Goal: Task Accomplishment & Management: Complete application form

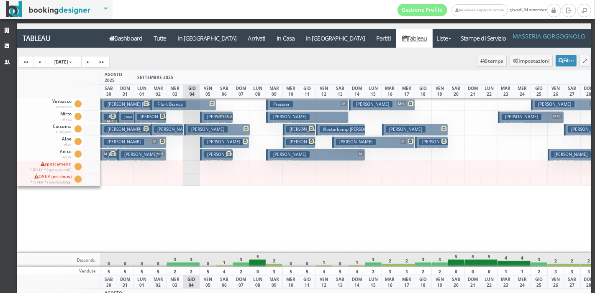
click at [305, 143] on h3 "Nehorayoff Ariel | Hernandez Callie" at bounding box center [325, 142] width 78 height 6
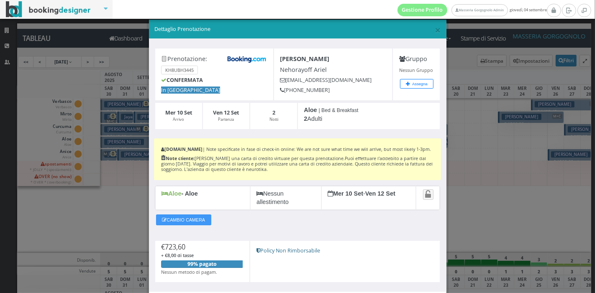
scroll to position [8, 0]
click at [435, 28] on span "×" at bounding box center [438, 30] width 6 height 14
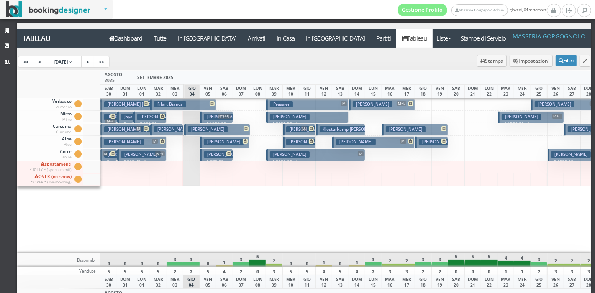
click at [221, 154] on h3 "Kolacek David" at bounding box center [224, 155] width 40 height 6
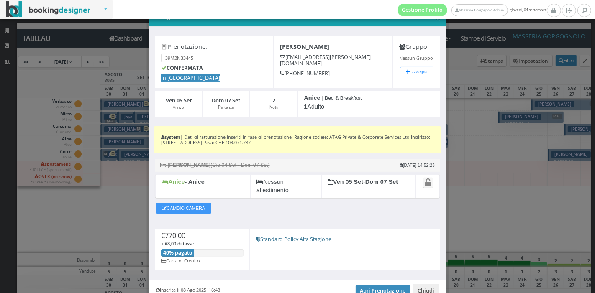
scroll to position [27, 0]
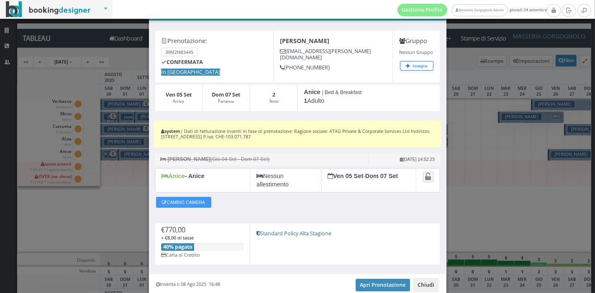
click at [420, 288] on button "Chiudi" at bounding box center [426, 285] width 26 height 14
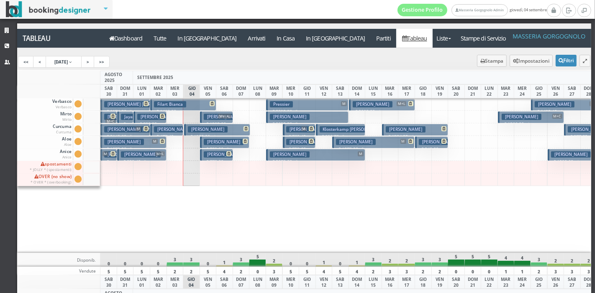
click at [301, 140] on h3 "Nehorayoff Ariel | Hernandez Callie" at bounding box center [325, 142] width 78 height 6
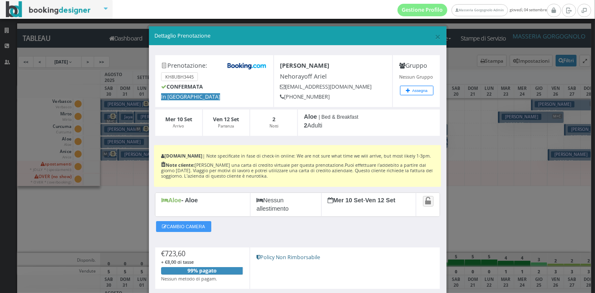
scroll to position [62, 0]
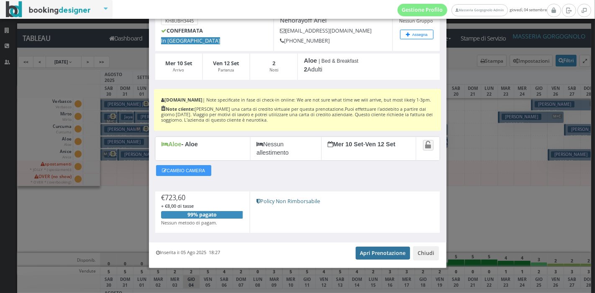
click at [383, 254] on link "Apri Prenotazione" at bounding box center [383, 253] width 55 height 13
click at [431, 252] on button "Chiudi" at bounding box center [426, 254] width 26 height 14
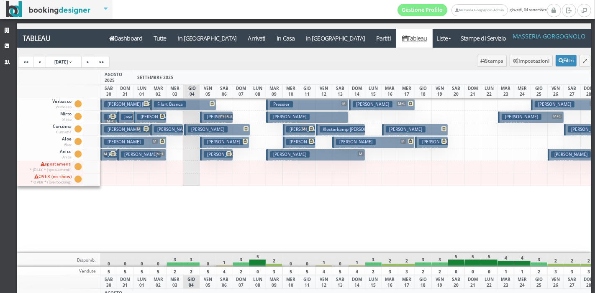
click at [322, 140] on div at bounding box center [324, 142] width 17 height 13
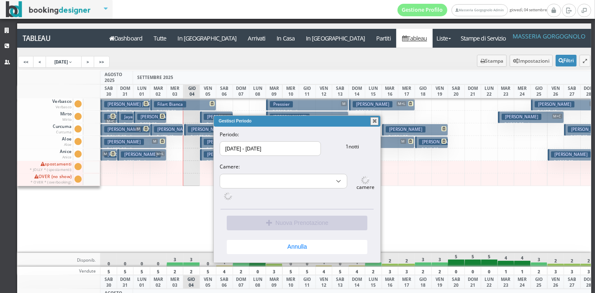
select select "10188"
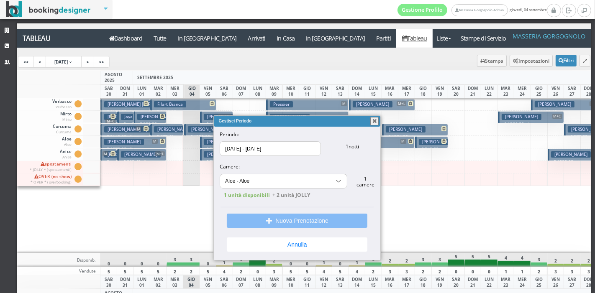
click at [292, 219] on button "Nuova Prenotazione" at bounding box center [297, 221] width 141 height 14
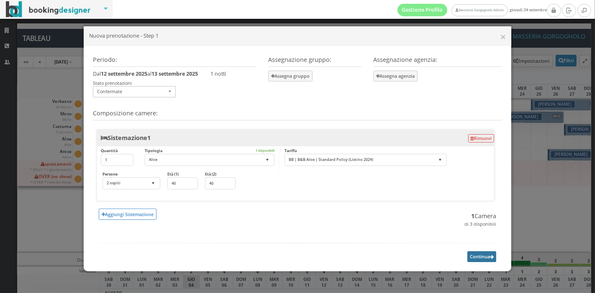
click at [475, 258] on button "Continua" at bounding box center [482, 257] width 29 height 10
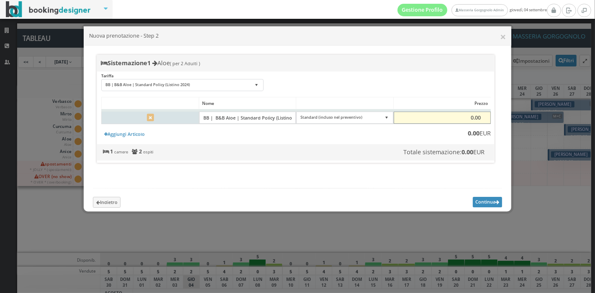
click at [471, 113] on input "0.00" at bounding box center [442, 118] width 97 height 13
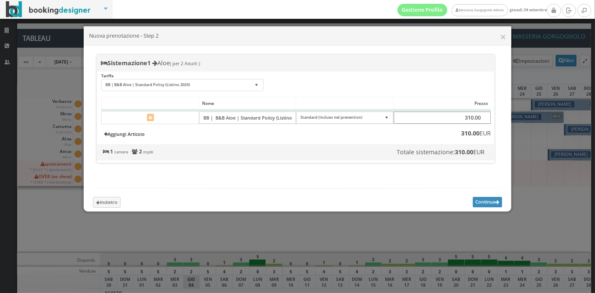
type input "310.00"
click at [135, 139] on link "Aggiungi Articolo" at bounding box center [124, 134] width 46 height 9
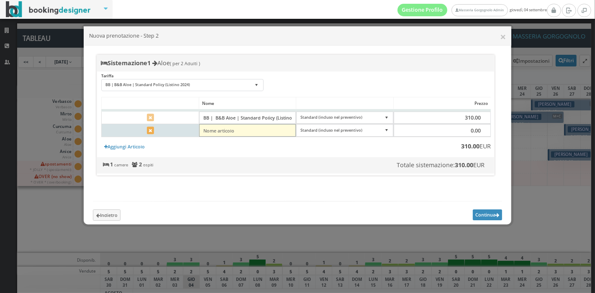
click at [276, 130] on input"] "text" at bounding box center [247, 130] width 97 height 13
type input"] "tourist tax"
click at [314, 130] on select"] "Standard (incluso nel preventivo) Da Pagare in Loco EXTRA (non incluso nel prev…" at bounding box center [344, 130] width 97 height 13
select select"] "0"
click at [296, 124] on select"] "Standard (incluso nel preventivo) Da Pagare in Loco EXTRA (non incluso nel prev…" at bounding box center [344, 130] width 97 height 13
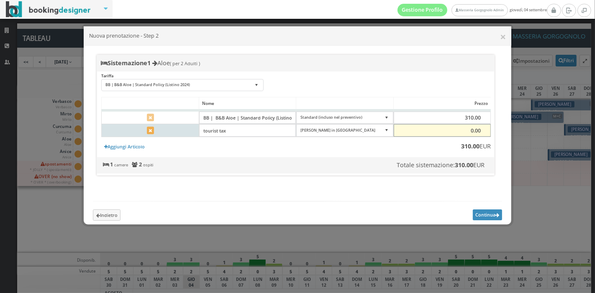
click at [468, 129] on input "0.00" at bounding box center [442, 130] width 97 height 13
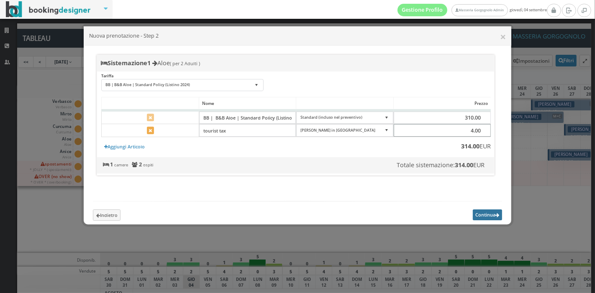
type input "4.00"
click at [487, 220] on button "Continua" at bounding box center [487, 215] width 29 height 10
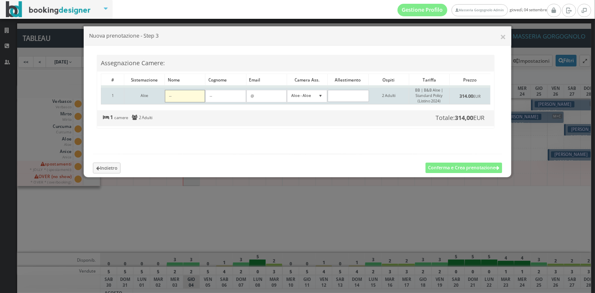
click at [193, 97] on input"] at bounding box center [185, 96] width 40 height 13
click at [211, 95] on input"] at bounding box center [226, 96] width 40 height 13
paste input"] "Dear Candelaria, Thank you very much for your kind message. Perhaps there has b…"
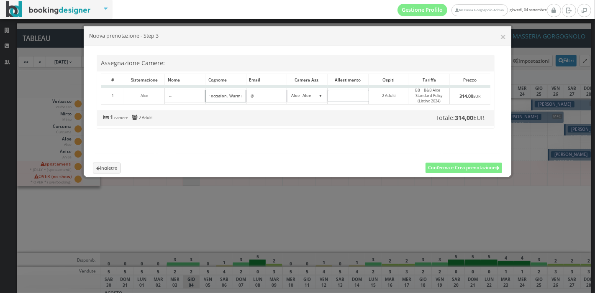
scroll to position [0, 0]
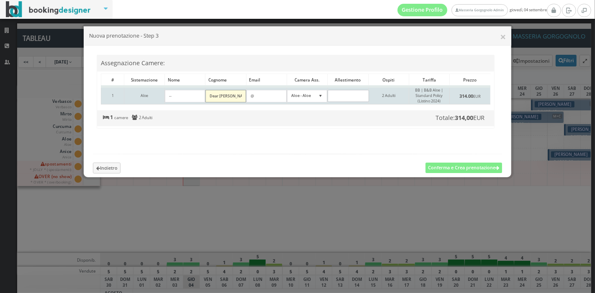
click at [222, 97] on input"] "Dear Candelaria, Thank you very much for your kind message. Perhaps there has b…" at bounding box center [226, 96] width 40 height 13
paste input"] "Nehorayoff"
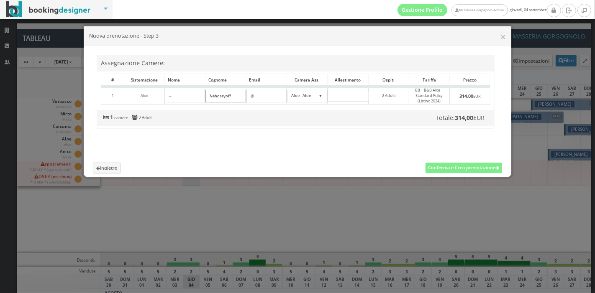
type input"] "Nehorayoff"
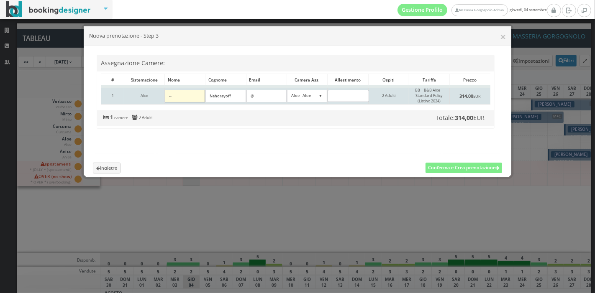
click at [186, 93] on input"] at bounding box center [185, 96] width 40 height 13
paste input"] "Ariel"
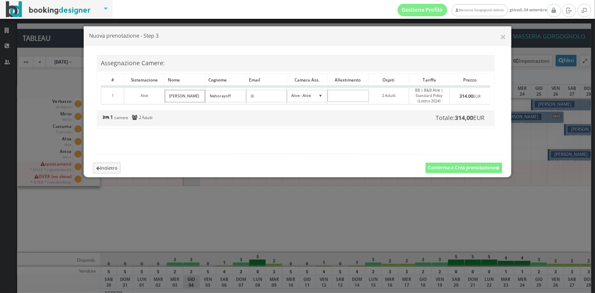
type input"] "Ariel"
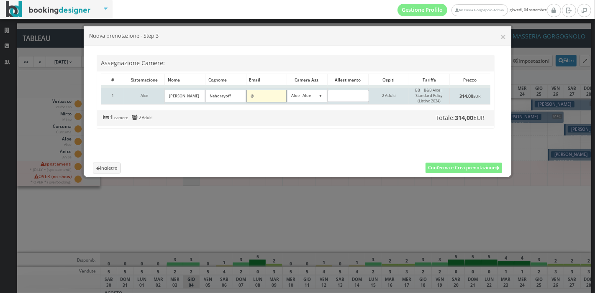
click at [269, 90] on input"] "text" at bounding box center [267, 96] width 40 height 13
paste input"] "[EMAIL_ADDRESS][DOMAIN_NAME]"
type input"] "[EMAIL_ADDRESS][DOMAIN_NAME]"
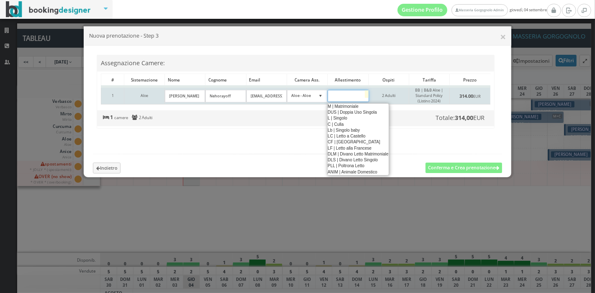
click at [351, 96] on div "12 results are available, use up and down arrow keys to navigate." at bounding box center [348, 96] width 41 height 12
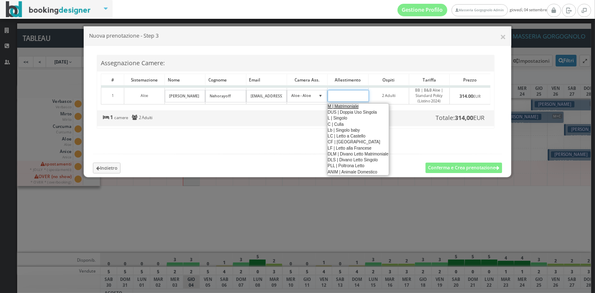
click at [352, 107] on link "M | Matrimoniale" at bounding box center [343, 106] width 32 height 5
type input"] "M"
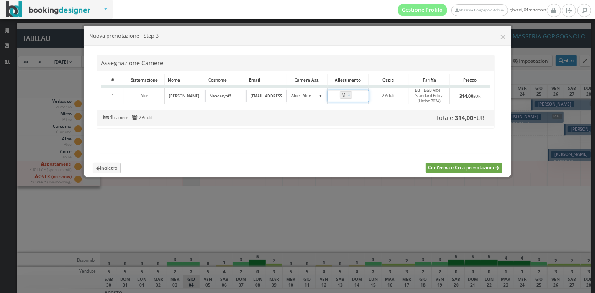
click at [441, 173] on button "Conferma e Crea prenotazione" at bounding box center [464, 168] width 77 height 10
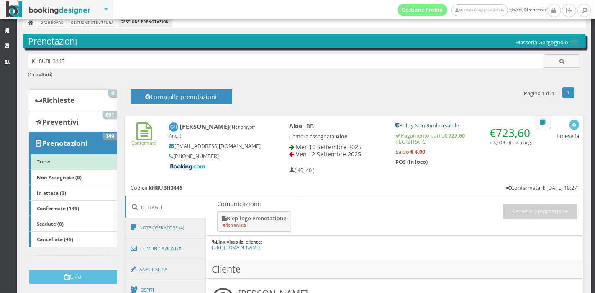
scroll to position [201, 0]
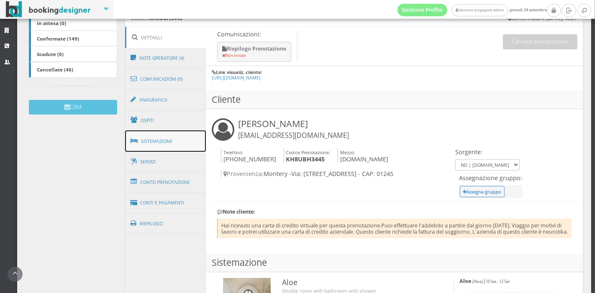
click at [174, 142] on link "Sistemazione" at bounding box center [165, 142] width 81 height 22
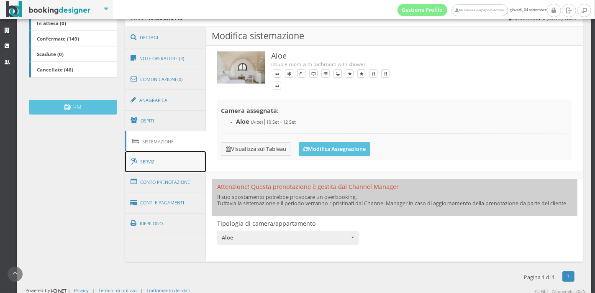
click at [173, 161] on link "Servizi" at bounding box center [165, 162] width 81 height 21
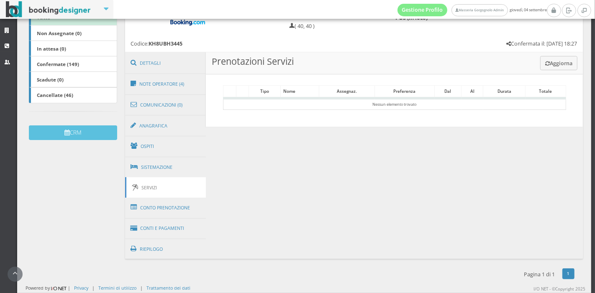
scroll to position [174, 0]
click at [178, 156] on link "Ospiti" at bounding box center [165, 147] width 81 height 22
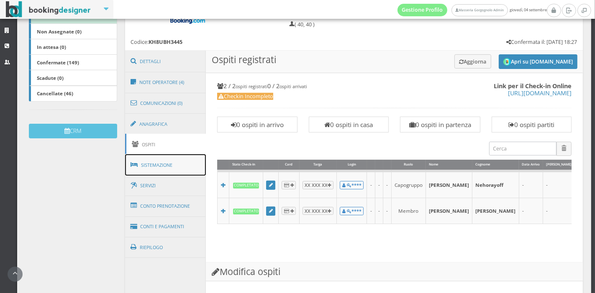
click at [176, 161] on link "Sistemazione" at bounding box center [165, 165] width 81 height 22
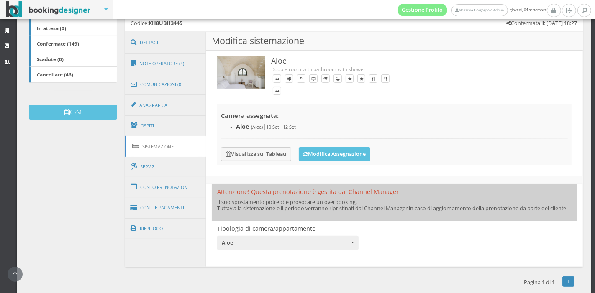
scroll to position [214, 0]
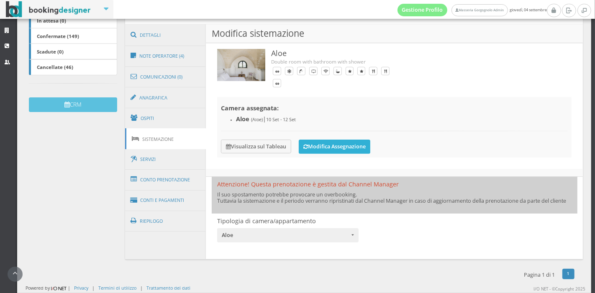
click at [331, 143] on button "Modifica Assegnazione" at bounding box center [335, 147] width 72 height 14
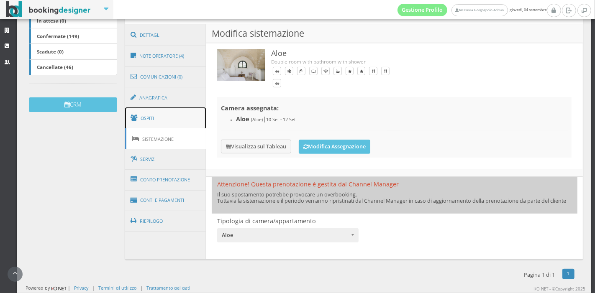
click at [168, 117] on link "Ospiti" at bounding box center [165, 119] width 81 height 22
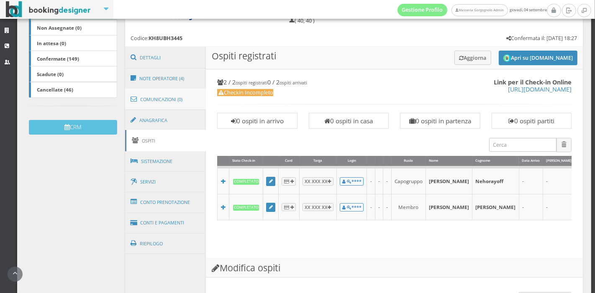
scroll to position [187, 0]
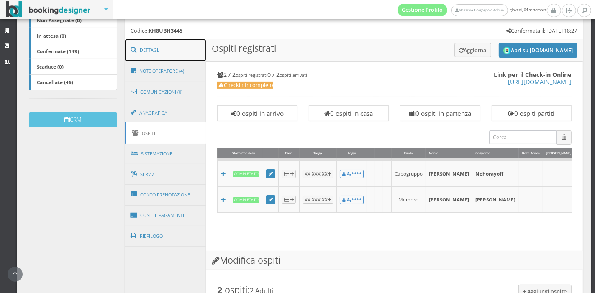
click at [197, 48] on link "Dettagli" at bounding box center [165, 50] width 81 height 22
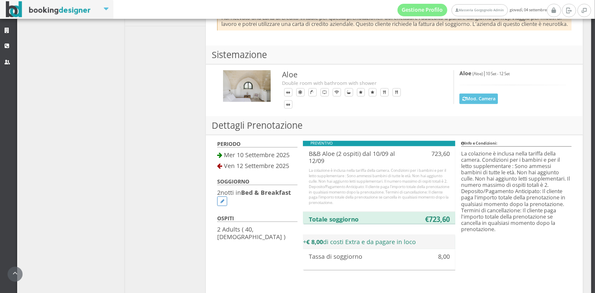
scroll to position [430, 0]
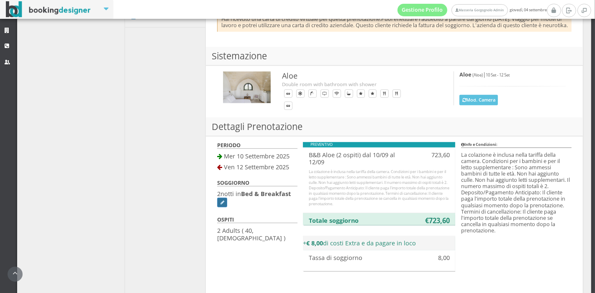
click at [217, 208] on link at bounding box center [222, 203] width 10 height 10
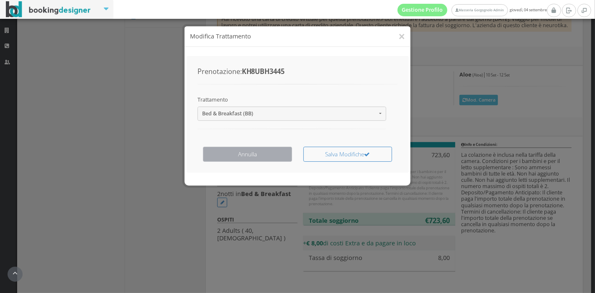
click at [274, 151] on button "Annulla" at bounding box center [247, 154] width 89 height 15
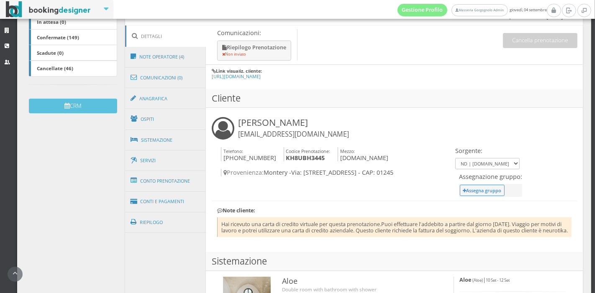
scroll to position [200, 0]
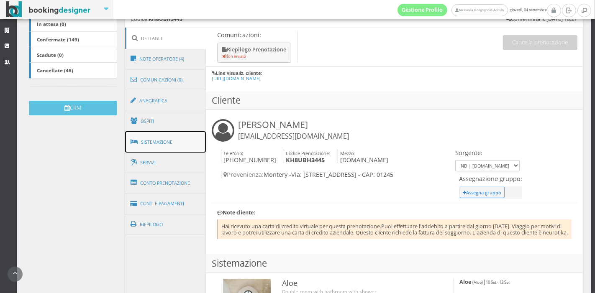
click at [171, 139] on link "Sistemazione" at bounding box center [165, 142] width 81 height 22
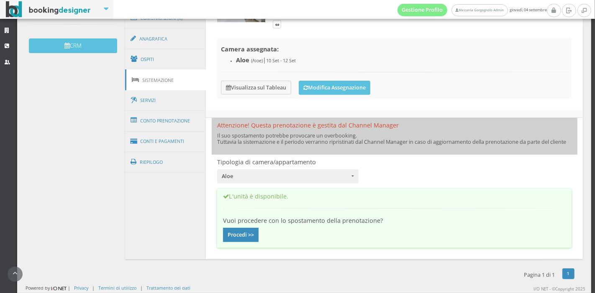
scroll to position [278, 0]
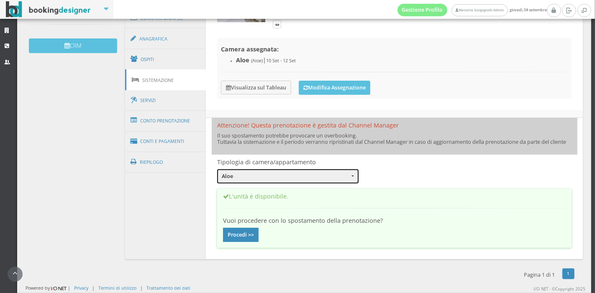
click at [253, 175] on span "Aloe" at bounding box center [285, 177] width 127 height 8
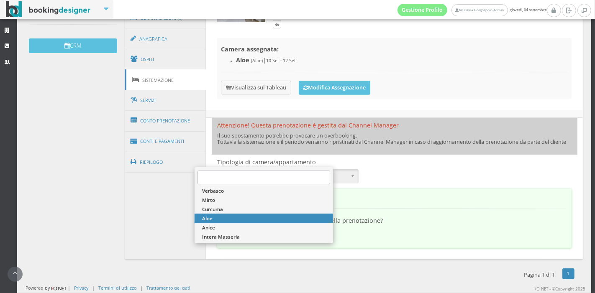
click at [419, 176] on div "Attenzione! Questa prenotazione è gestita dal Channel Manager Il suo spostament…" at bounding box center [395, 186] width 366 height 136
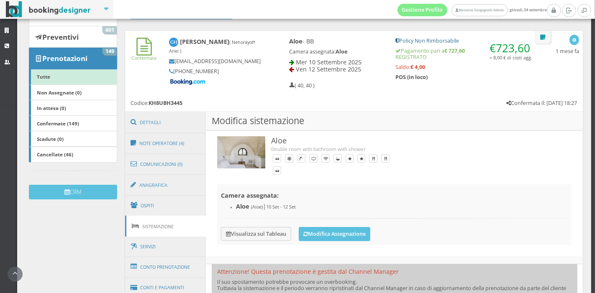
scroll to position [0, 0]
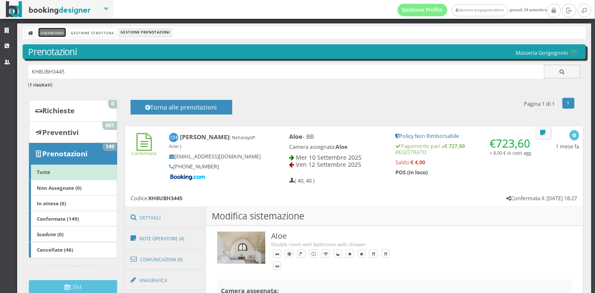
click at [59, 31] on link "Dashboard" at bounding box center [52, 32] width 27 height 9
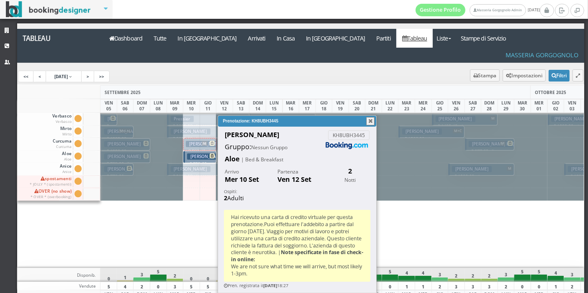
select select "10188"
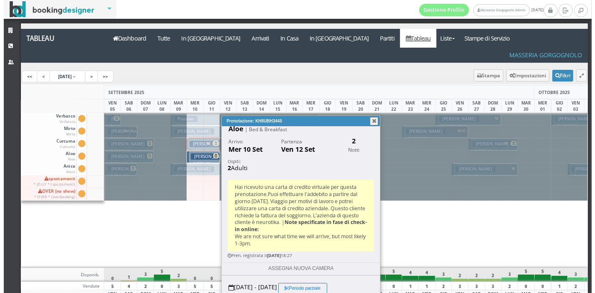
scroll to position [28, 0]
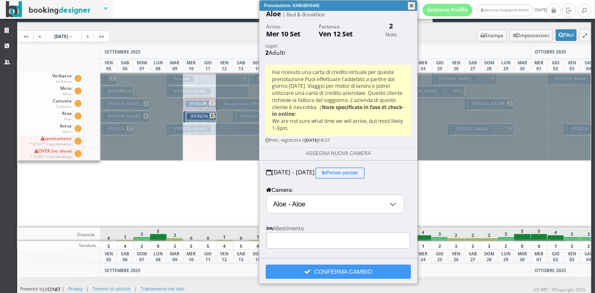
drag, startPoint x: 347, startPoint y: 121, endPoint x: 388, endPoint y: -22, distance: 149.1
click at [388, 0] on html "Filtri Evidenzia: -- Gruppo Stato prenotazione Stato camera Stato pagamento Can…" at bounding box center [297, 146] width 595 height 293
click at [412, 4] on button "button" at bounding box center [412, 6] width 8 height 8
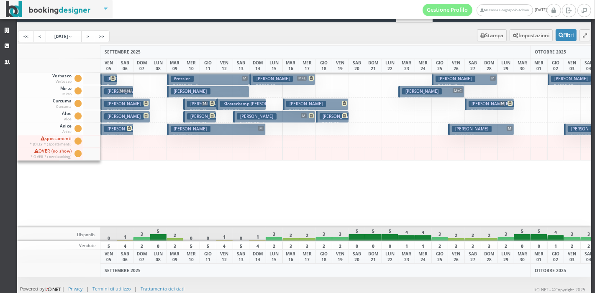
click at [202, 114] on h3 "Hernandez Callie" at bounding box center [207, 116] width 40 height 6
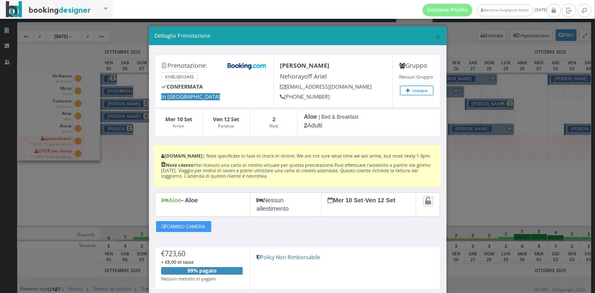
scroll to position [62, 0]
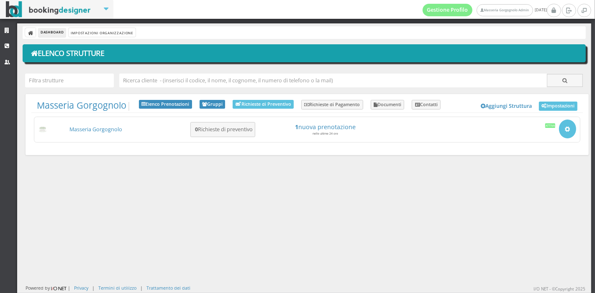
click at [87, 134] on div "Masseria Gorgognolo 0 Richieste di preventivo 1 nuova prenotazione nelle ultime…" at bounding box center [307, 130] width 547 height 26
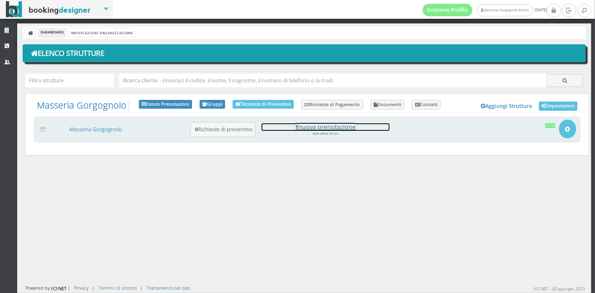
click at [321, 126] on h4 "1 nuova prenotazione" at bounding box center [326, 127] width 128 height 7
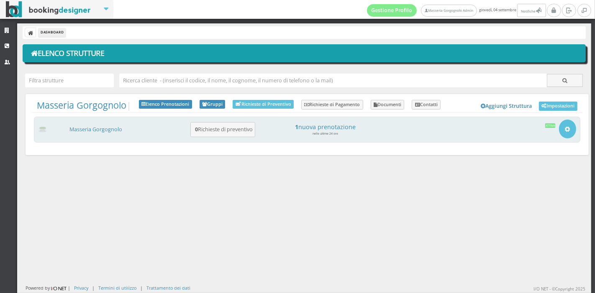
click at [112, 125] on div "Masseria Gorgognolo 0 Richieste di preventivo 1 nuova prenotazione nelle ultime…" at bounding box center [307, 130] width 547 height 26
click at [113, 130] on link "Masseria Gorgognolo" at bounding box center [96, 129] width 53 height 7
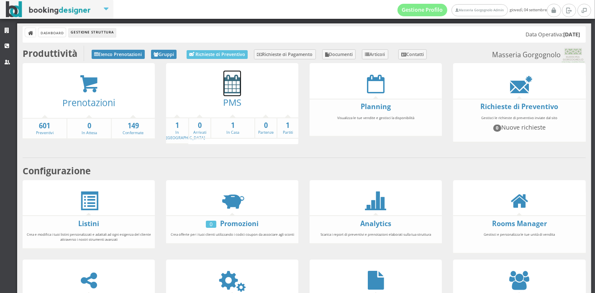
click at [229, 92] on icon at bounding box center [233, 84] width 18 height 19
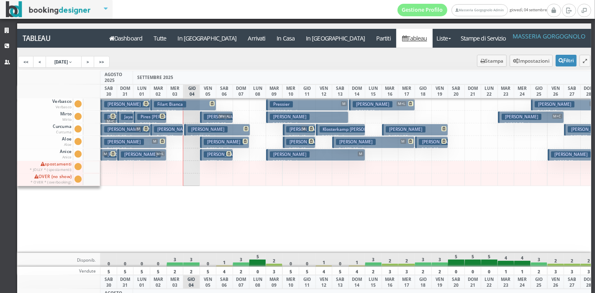
click at [299, 142] on h3 "[PERSON_NAME] | [PERSON_NAME]" at bounding box center [325, 142] width 78 height 6
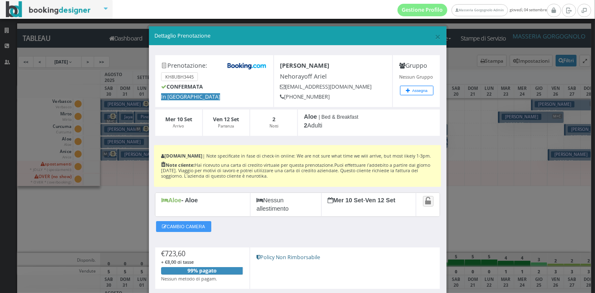
click at [295, 77] on h4 "Nehorayoff Ariel" at bounding box center [334, 76] width 106 height 7
copy h4 "Nehorayoff"
click at [319, 77] on h4 "Nehorayoff Ariel" at bounding box center [334, 76] width 106 height 7
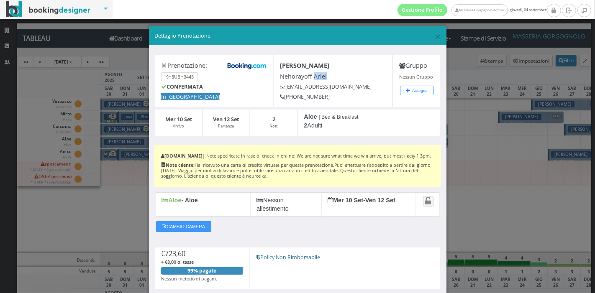
copy h4 "Ariel"
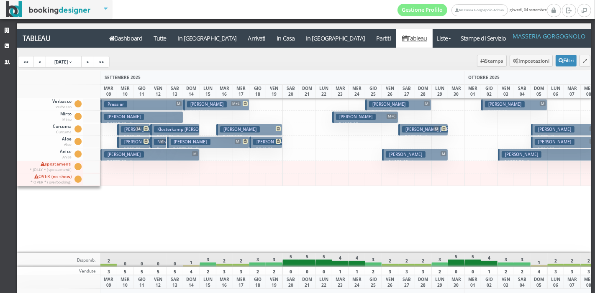
click at [160, 144] on h3 "Nehorayoff Ariel" at bounding box center [174, 142] width 40 height 6
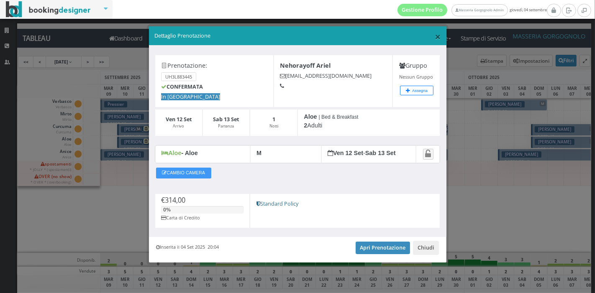
click at [439, 36] on span "×" at bounding box center [438, 36] width 6 height 14
